Goal: Task Accomplishment & Management: Complete application form

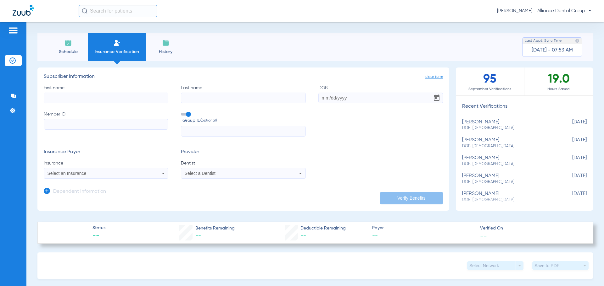
click at [85, 96] on input "First name" at bounding box center [106, 98] width 125 height 11
type input "[PERSON_NAME]"
click at [350, 98] on input "DOB Required" at bounding box center [380, 98] width 125 height 11
type input "[DATE]"
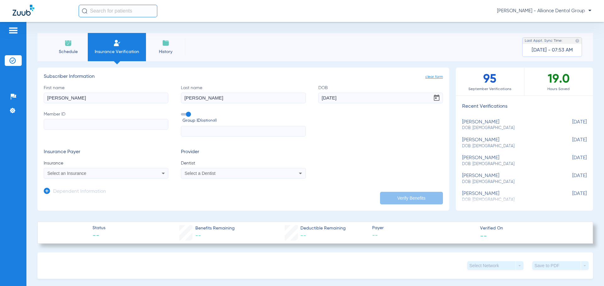
click at [111, 122] on input "Member ID" at bounding box center [106, 124] width 125 height 11
click at [293, 174] on div "Select a Dentist" at bounding box center [243, 174] width 124 height 8
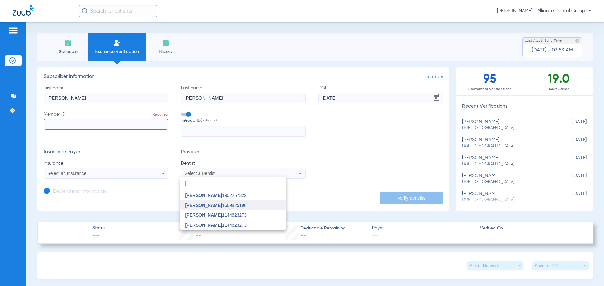
type input "j"
click at [195, 206] on span "[PERSON_NAME]" at bounding box center [203, 205] width 37 height 5
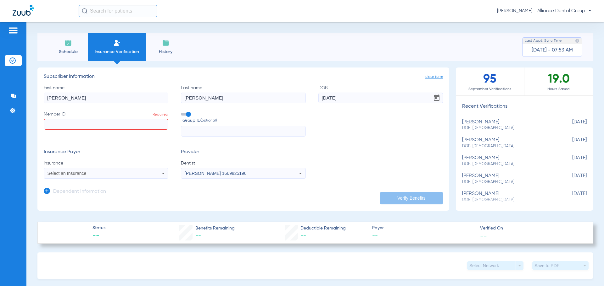
paste input "07723773677"
type input "07723773677"
click at [162, 174] on icon at bounding box center [163, 174] width 3 height 2
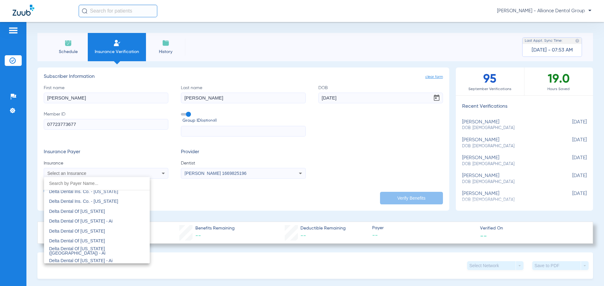
scroll to position [1258, 0]
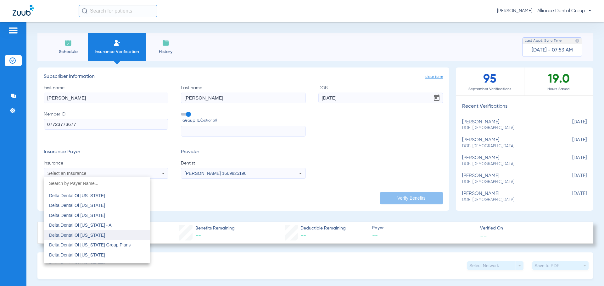
click at [131, 236] on mat-option "Delta Dental Of [US_STATE]" at bounding box center [97, 236] width 106 height 10
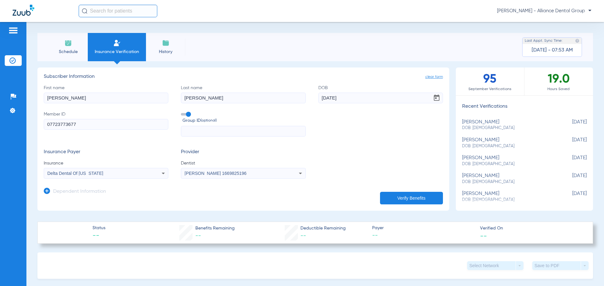
click at [161, 175] on icon at bounding box center [163, 174] width 8 height 8
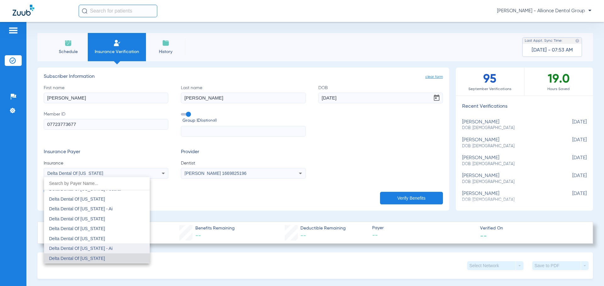
scroll to position [1266, 0]
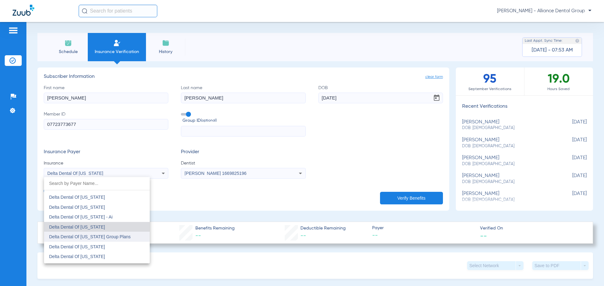
click at [122, 240] on mat-option "Delta Dental Of [US_STATE] Group Plans" at bounding box center [97, 237] width 106 height 10
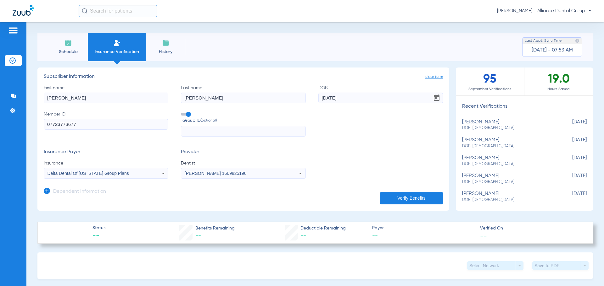
click at [417, 199] on button "Verify Benefits" at bounding box center [411, 198] width 63 height 13
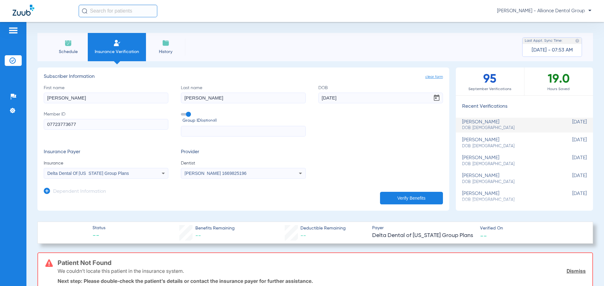
click at [149, 175] on div "Delta Dental Of [US_STATE] Group Plans" at bounding box center [106, 174] width 124 height 8
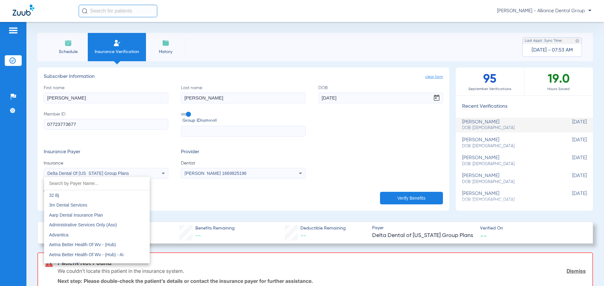
scroll to position [1244, 0]
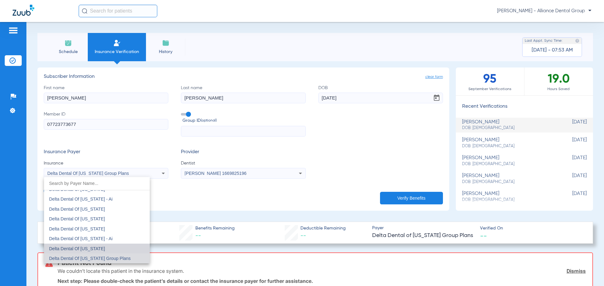
click at [118, 245] on mat-option "Delta Dental Of [US_STATE]" at bounding box center [97, 249] width 106 height 10
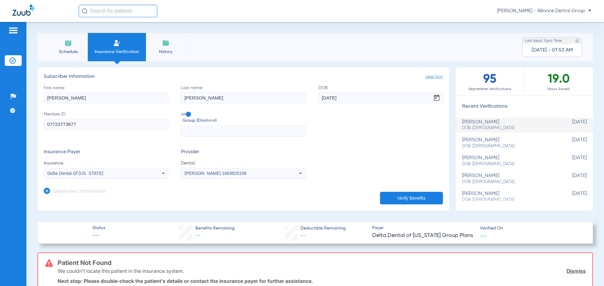
click at [413, 197] on button "Verify Benefits" at bounding box center [411, 198] width 63 height 13
click at [72, 57] on li "Schedule" at bounding box center [67, 47] width 39 height 28
